Goal: Task Accomplishment & Management: Use online tool/utility

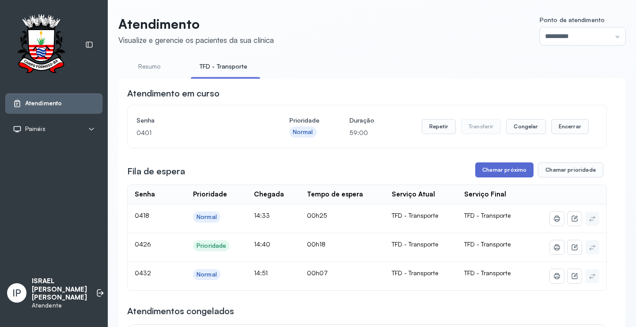
click at [499, 175] on button "Chamar próximo" at bounding box center [505, 169] width 58 height 15
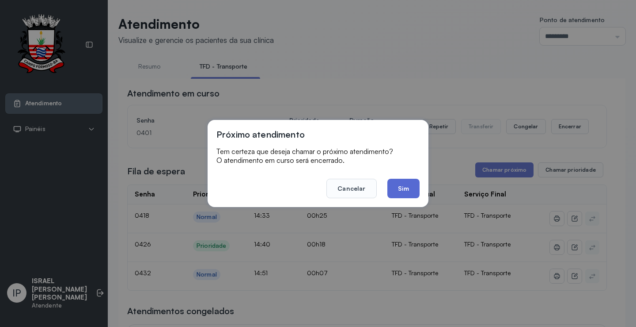
click at [407, 187] on button "Sim" at bounding box center [404, 188] width 32 height 19
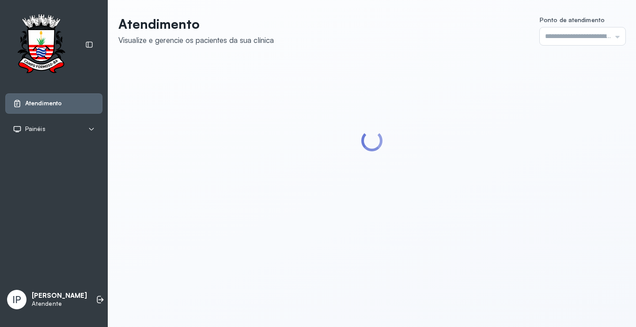
type input "*********"
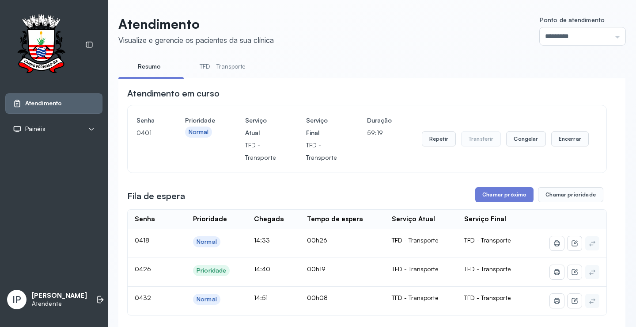
click at [227, 63] on link "TFD - Transporte" at bounding box center [223, 66] width 64 height 15
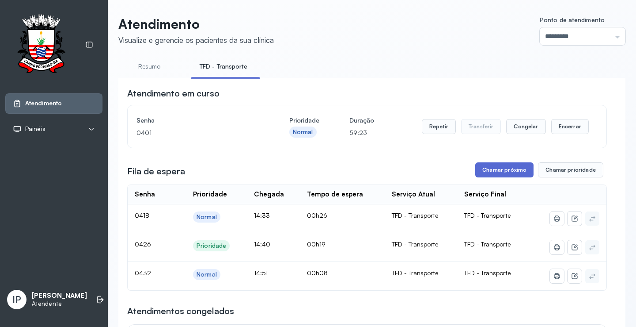
click at [491, 169] on button "Chamar próximo" at bounding box center [505, 169] width 58 height 15
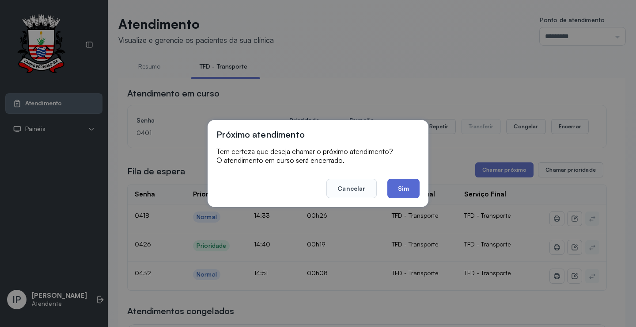
click at [402, 183] on button "Sim" at bounding box center [404, 188] width 32 height 19
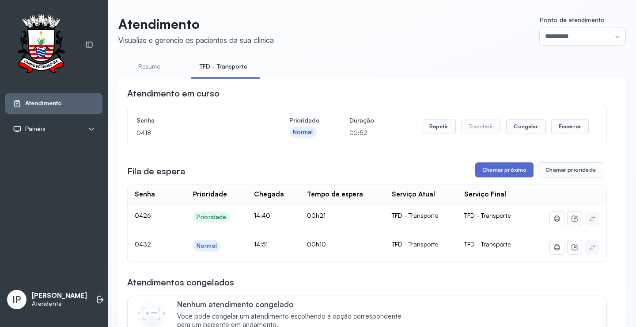
click at [490, 168] on button "Chamar próximo" at bounding box center [505, 169] width 58 height 15
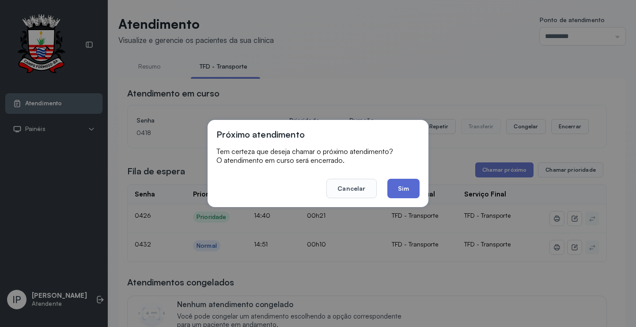
click at [401, 187] on button "Sim" at bounding box center [404, 188] width 32 height 19
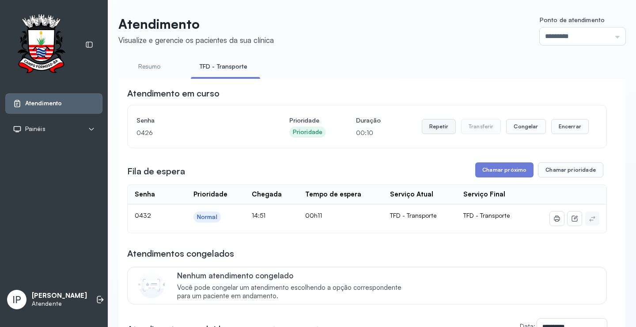
click at [445, 126] on button "Repetir" at bounding box center [439, 126] width 34 height 15
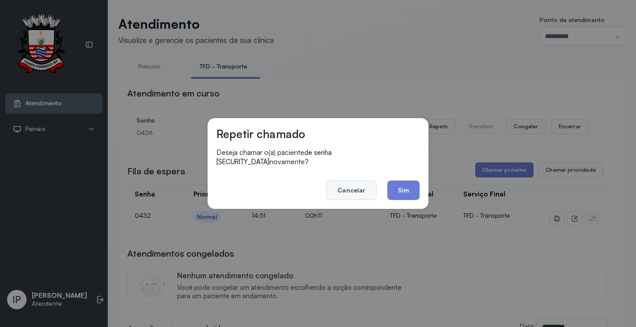
click at [353, 186] on button "Cancelar" at bounding box center [352, 189] width 50 height 19
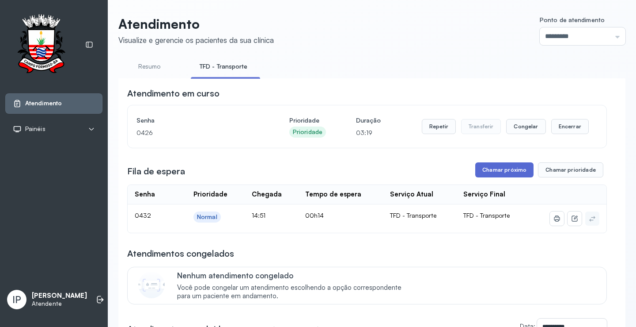
click at [490, 173] on button "Chamar próximo" at bounding box center [505, 169] width 58 height 15
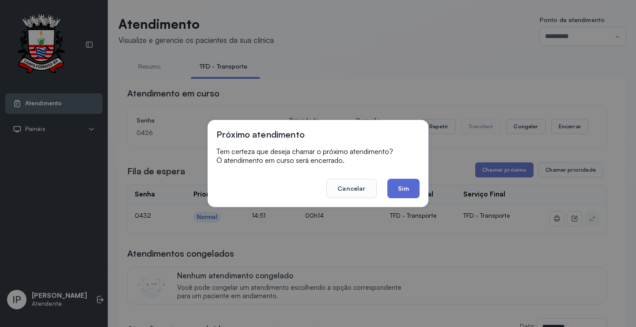
click at [391, 187] on button "Sim" at bounding box center [404, 188] width 32 height 19
